Goal: Task Accomplishment & Management: Use online tool/utility

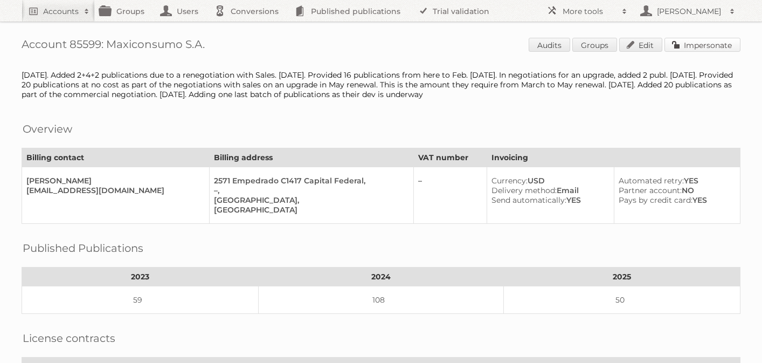
click at [697, 47] on link "Impersonate" at bounding box center [702, 45] width 76 height 14
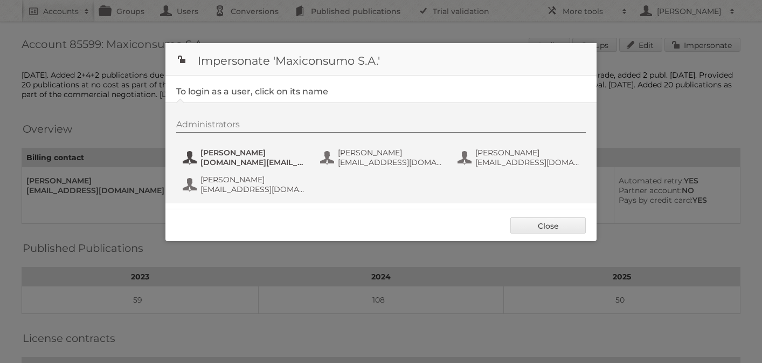
click at [220, 159] on span "[DOMAIN_NAME][EMAIL_ADDRESS][DOMAIN_NAME]" at bounding box center [252, 162] width 105 height 10
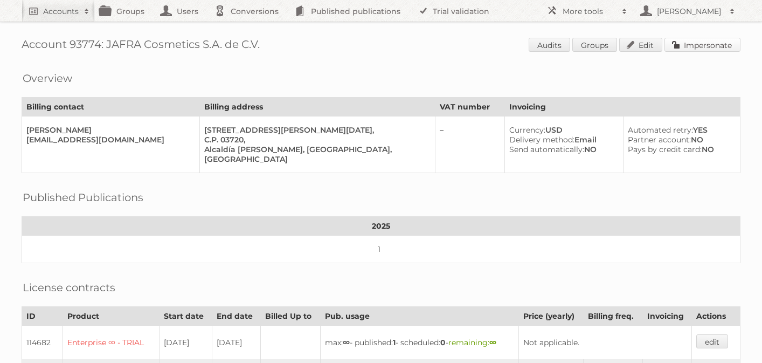
click at [705, 44] on link "Impersonate" at bounding box center [702, 45] width 76 height 14
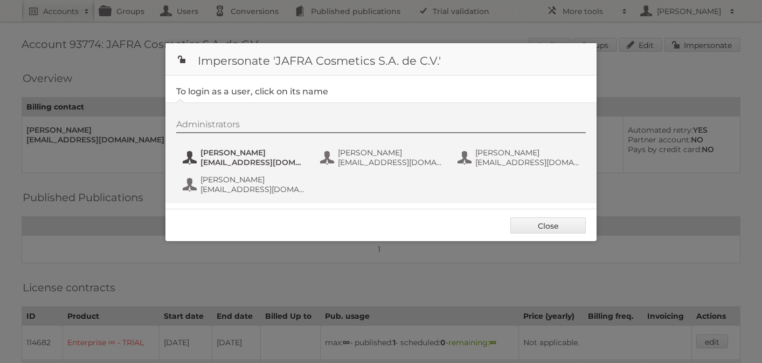
click at [263, 156] on span "[PERSON_NAME]" at bounding box center [252, 153] width 105 height 10
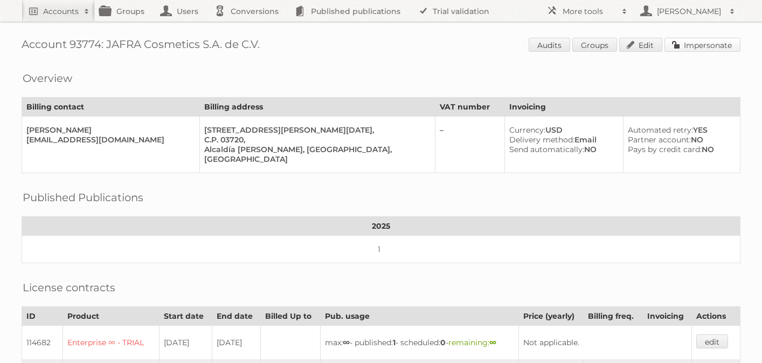
click at [701, 47] on link "Impersonate" at bounding box center [702, 45] width 76 height 14
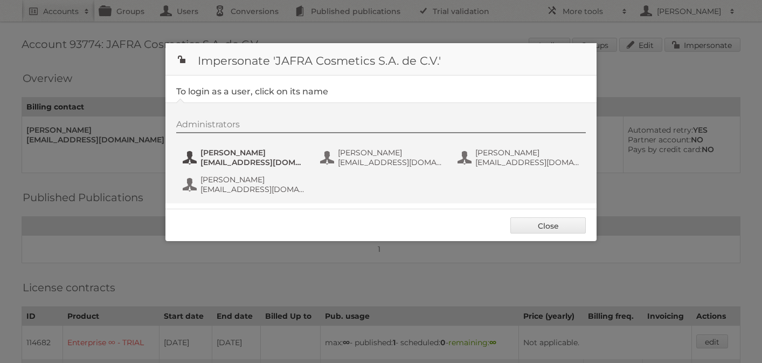
click at [253, 154] on span "[PERSON_NAME]" at bounding box center [252, 153] width 105 height 10
